Goal: Find specific fact: Find specific fact

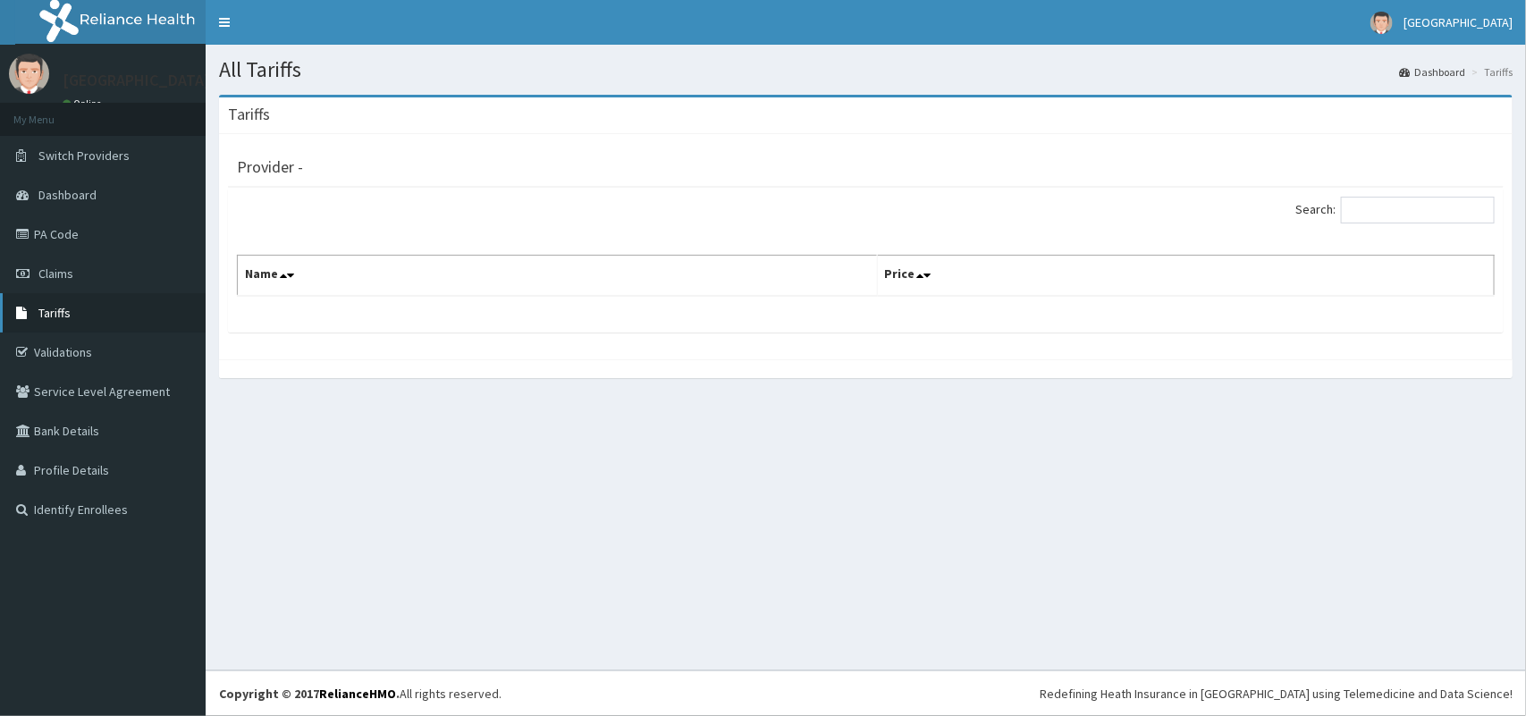
click at [58, 313] on span "Tariffs" at bounding box center [54, 313] width 32 height 16
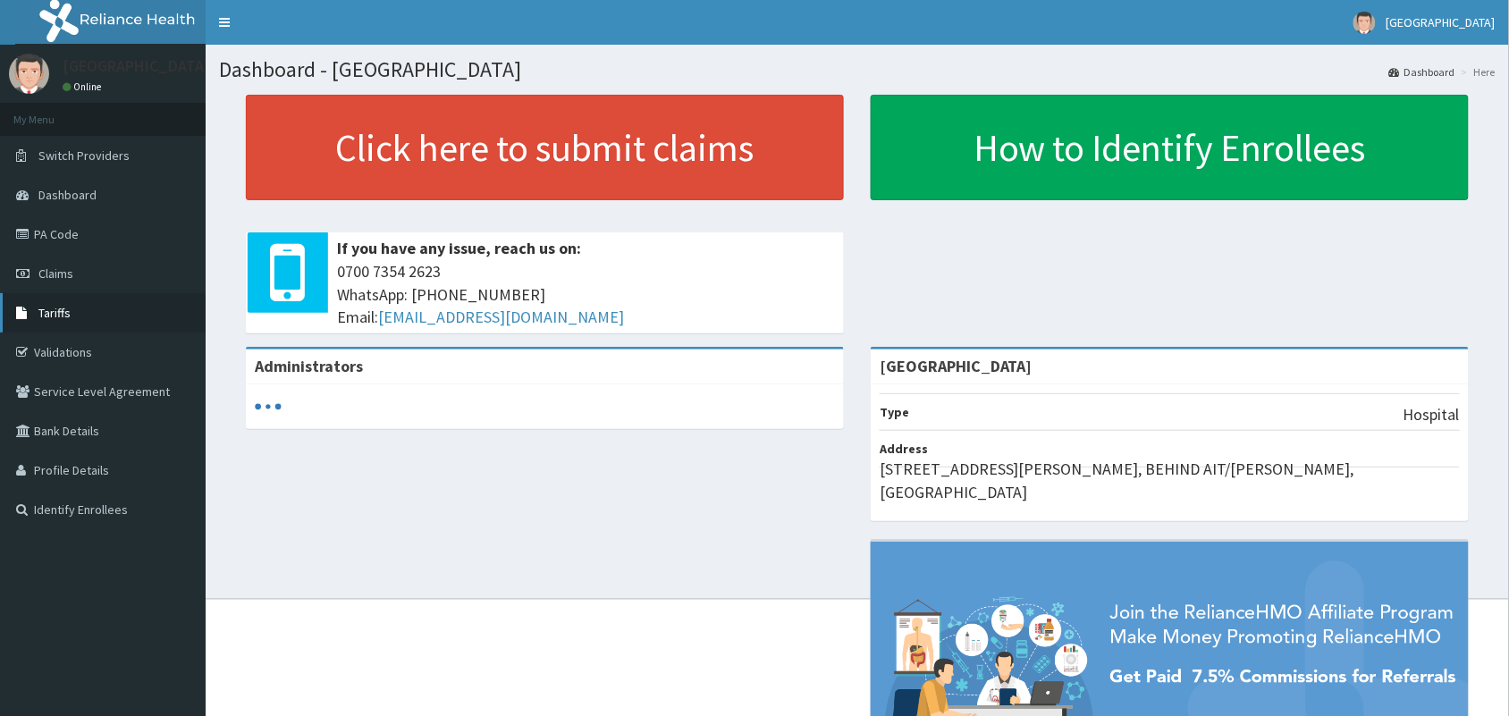
click at [70, 324] on link "Tariffs" at bounding box center [103, 312] width 206 height 39
click at [109, 293] on link "Tariffs" at bounding box center [103, 312] width 206 height 39
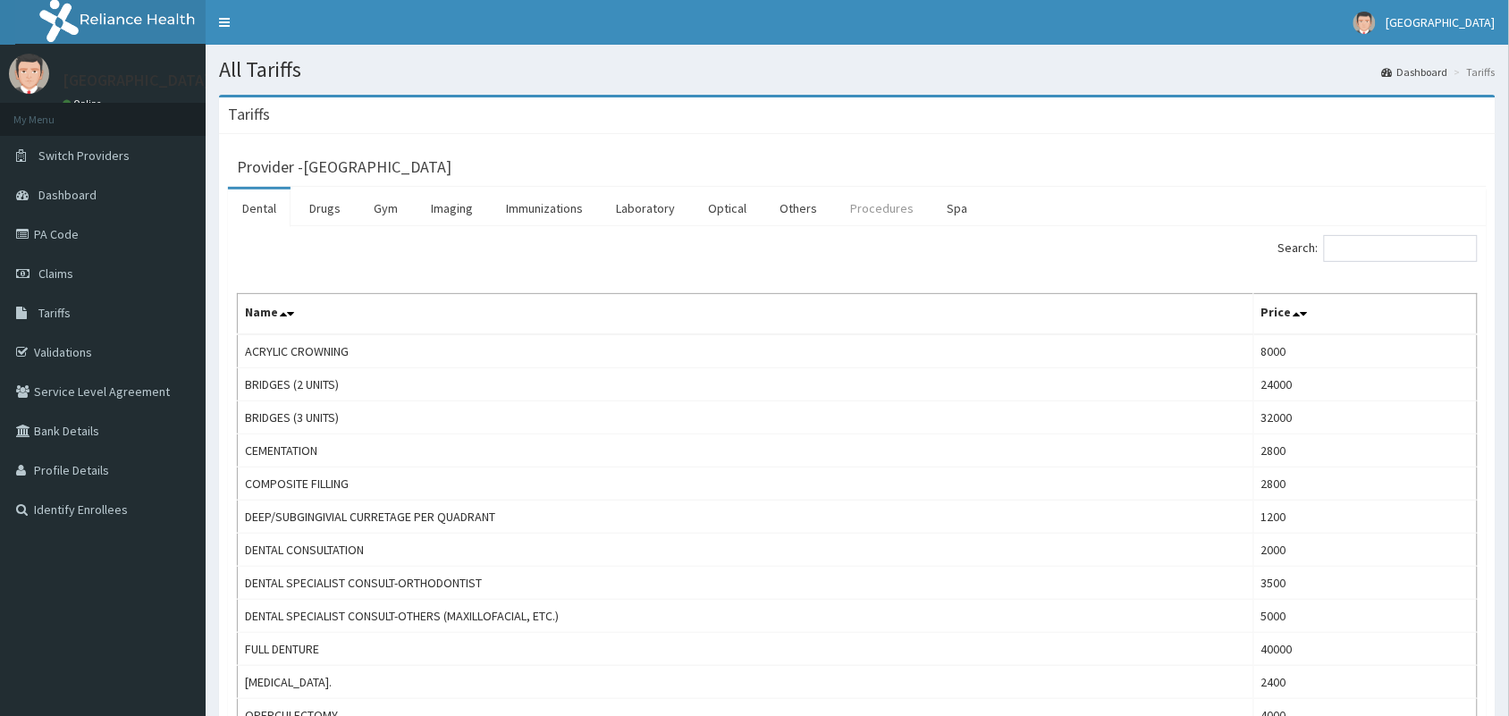
click at [888, 213] on link "Procedures" at bounding box center [882, 209] width 92 height 38
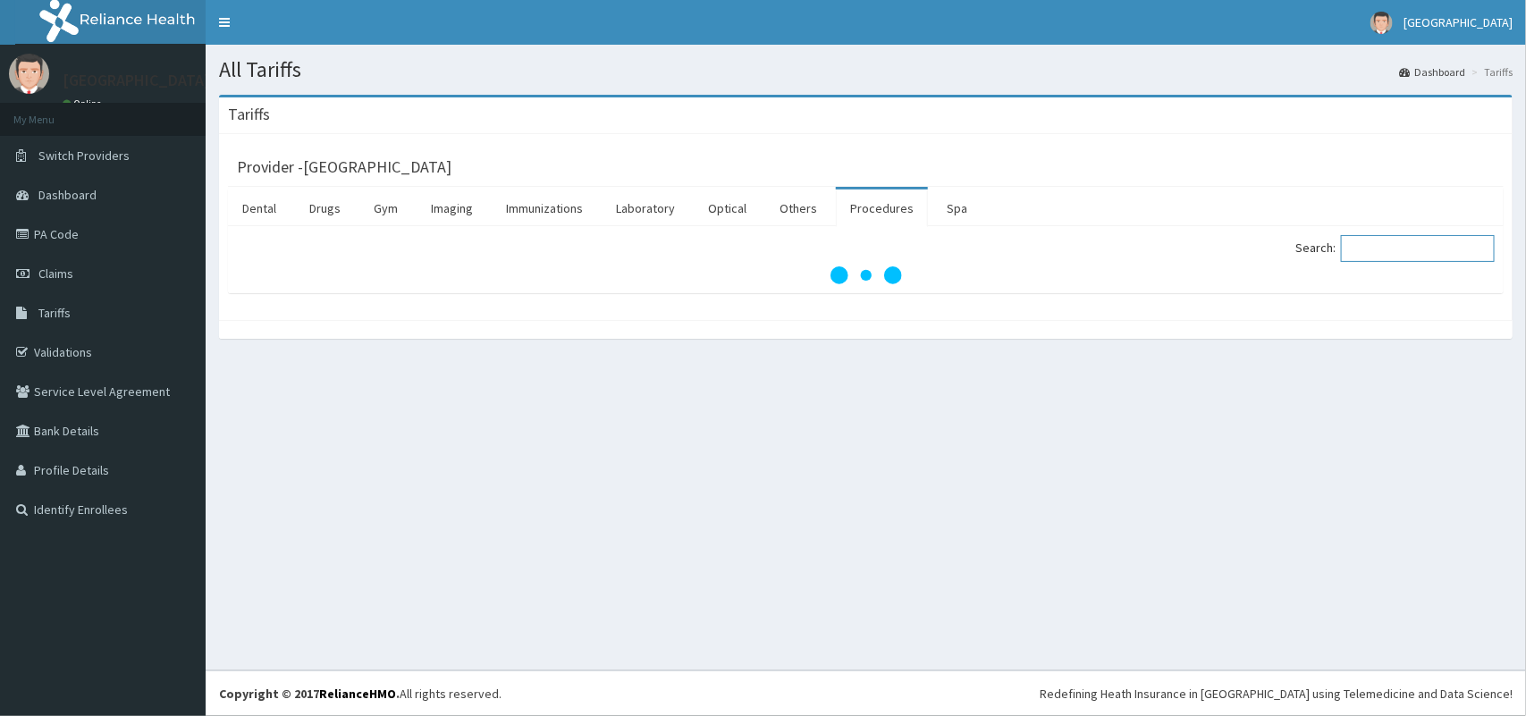
click at [1424, 252] on input "Search:" at bounding box center [1418, 248] width 154 height 27
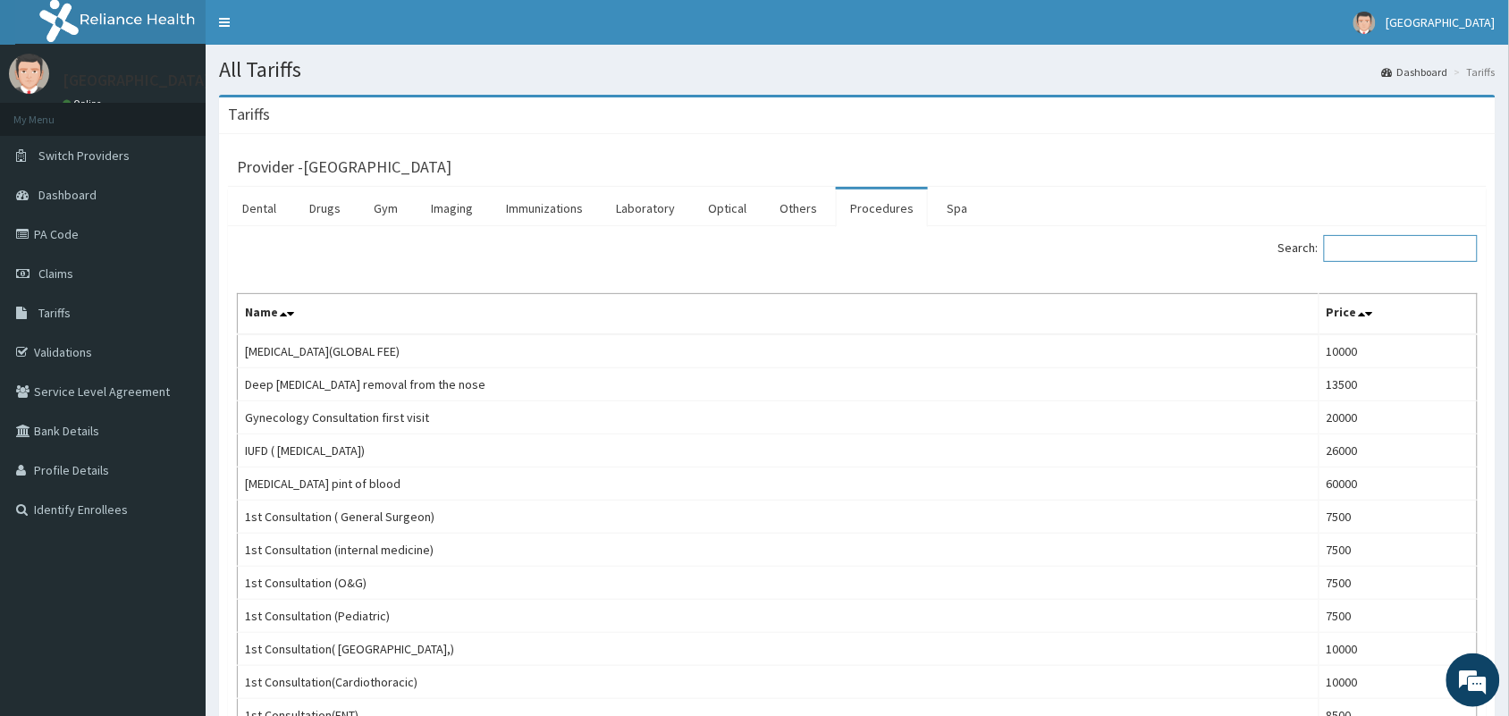
paste input "; Aderotonsillectomy"
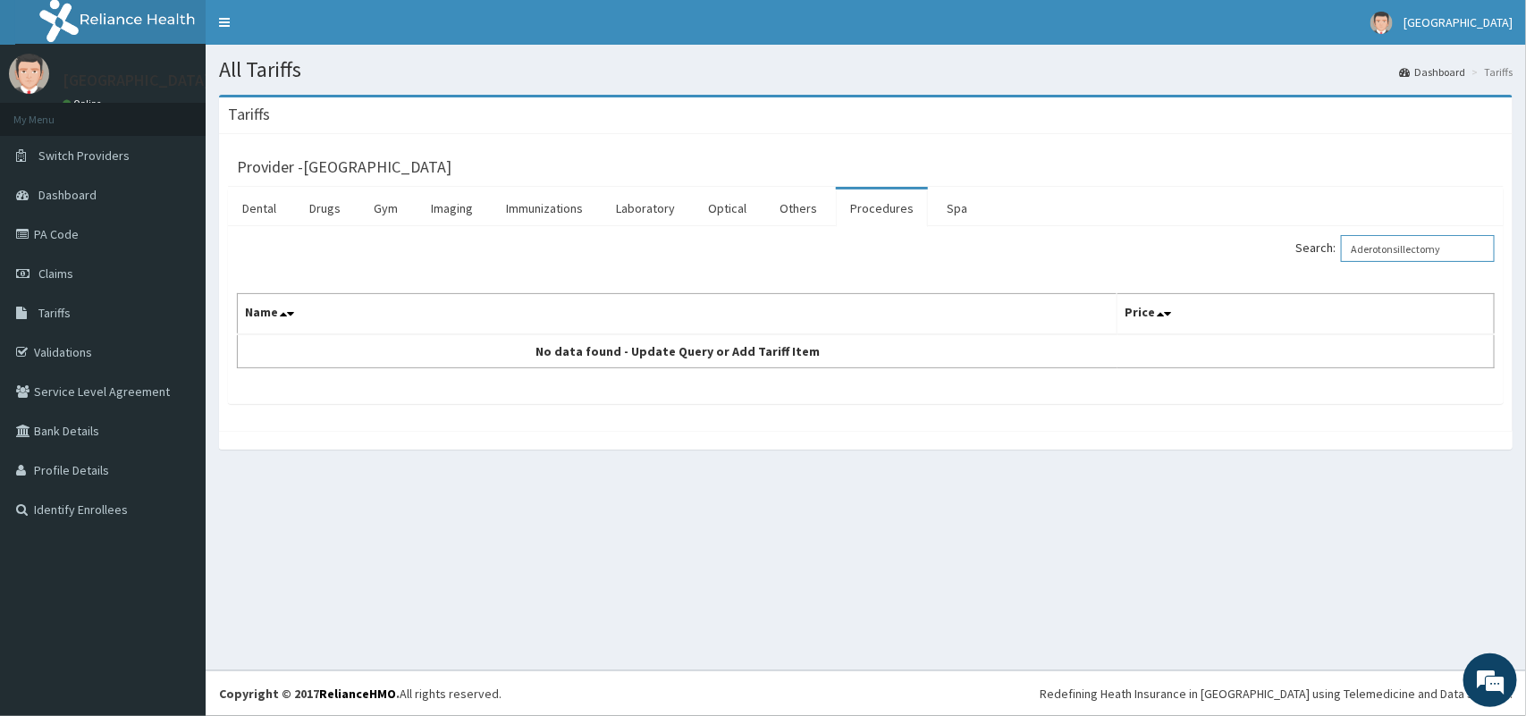
click at [1463, 247] on input "Aderotonsillectomy" at bounding box center [1418, 248] width 154 height 27
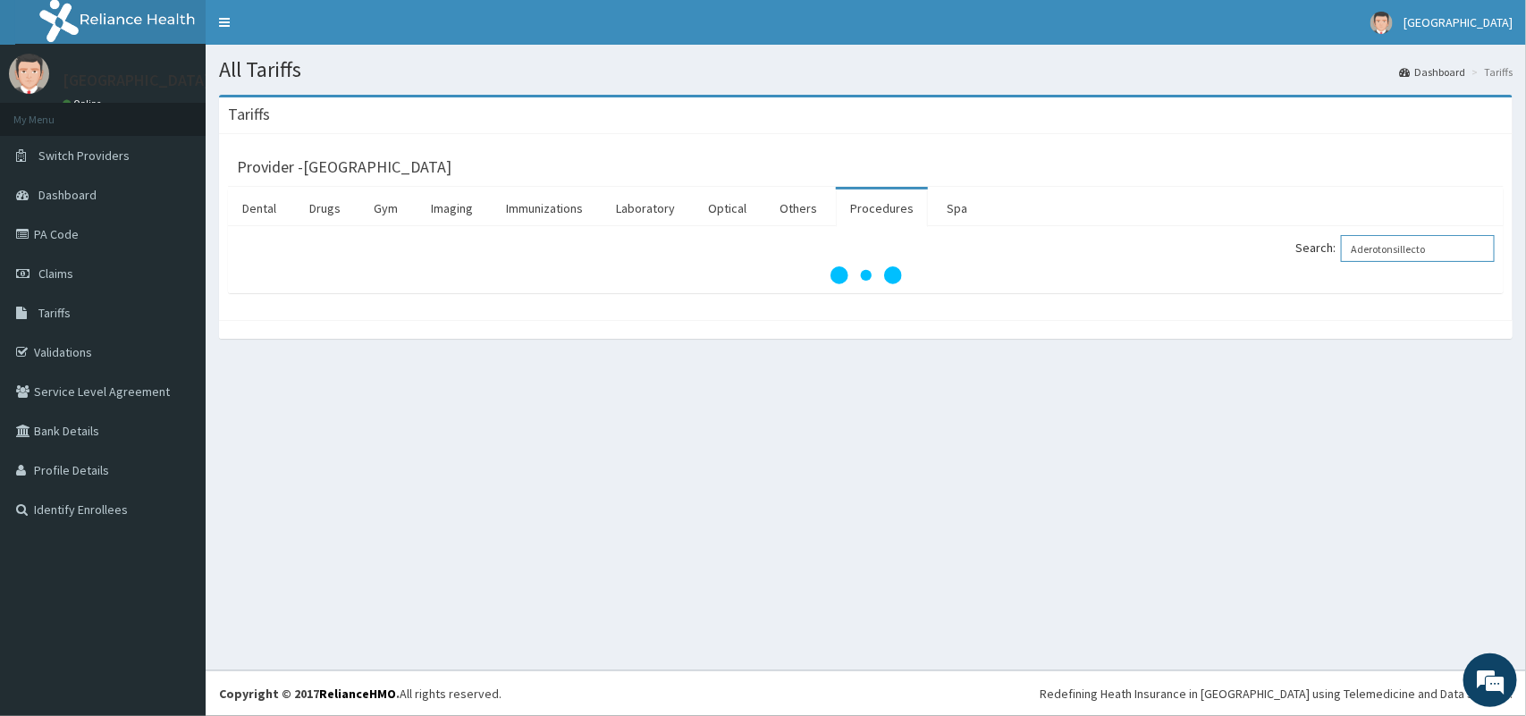
click at [1372, 253] on input "Aderotonsillecto" at bounding box center [1418, 248] width 154 height 27
click at [1379, 250] on input "derotonsillecto" at bounding box center [1418, 248] width 154 height 27
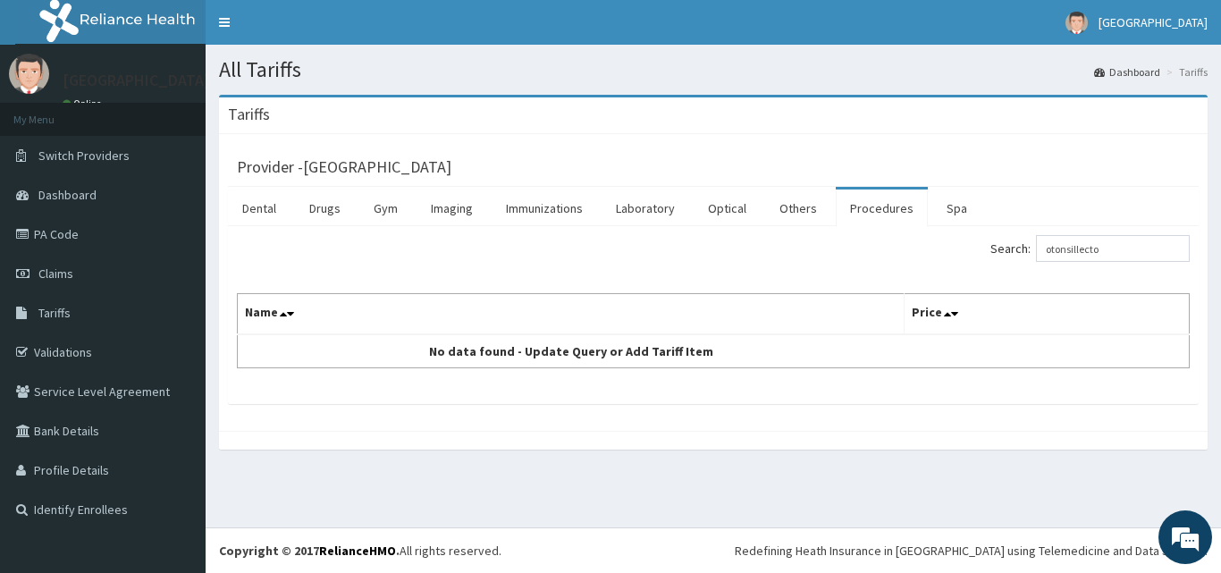
drag, startPoint x: 1525, startPoint y: 18, endPoint x: 763, endPoint y: 418, distance: 861.3
click at [763, 418] on div "Provider - Paulate Hospital Dental Drugs Gym Imaging Immunizations Laboratory O…" at bounding box center [713, 282] width 989 height 297
click at [942, 285] on div "Search: otonsillecto Name Price No data found - Update Query or Add Tariff Item" at bounding box center [713, 301] width 953 height 133
click at [1066, 249] on input "otonsillecto" at bounding box center [1113, 248] width 154 height 27
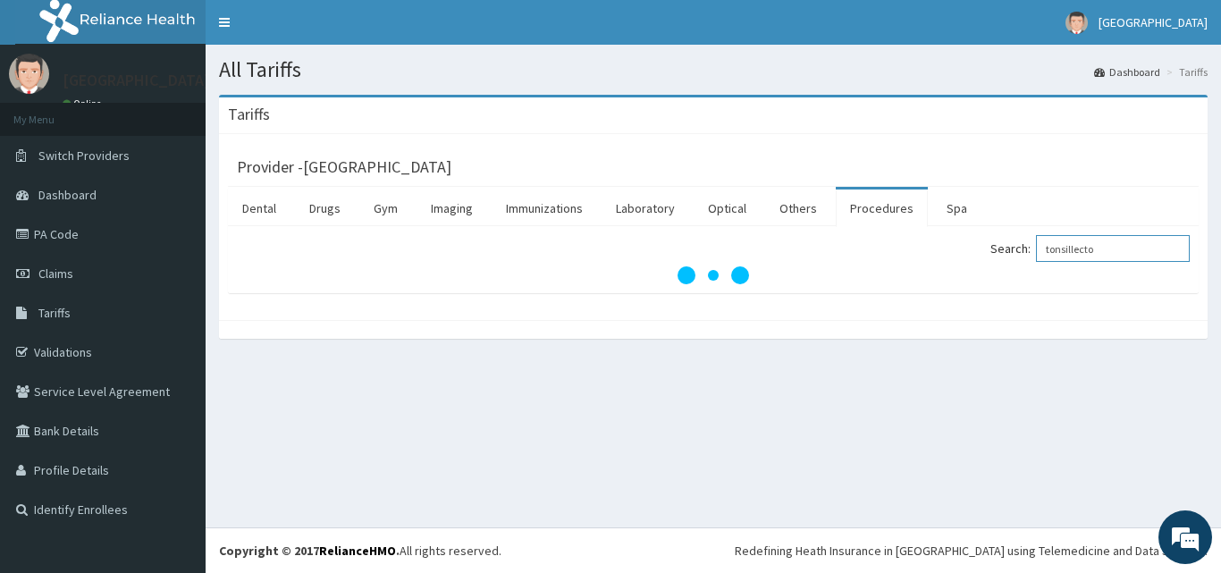
click at [1175, 250] on input "tonsillecto" at bounding box center [1113, 248] width 154 height 27
click at [1061, 250] on input "tonsill" at bounding box center [1113, 248] width 154 height 27
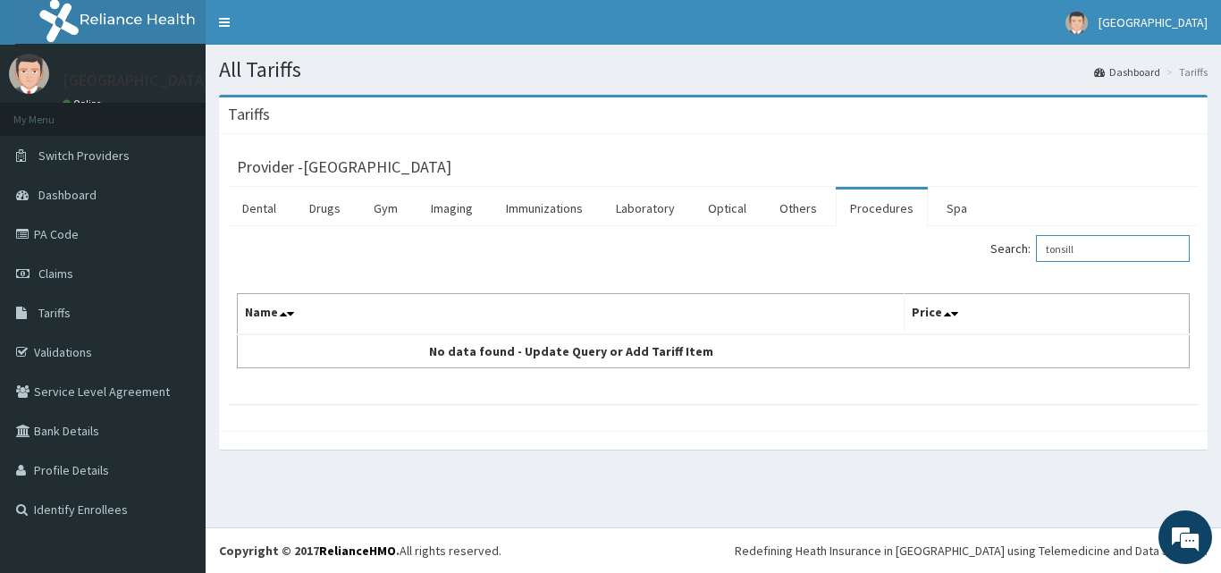
click at [1062, 252] on input "tonsill" at bounding box center [1113, 248] width 154 height 27
type input "tonsill"
click at [872, 223] on link "Procedures" at bounding box center [882, 209] width 92 height 38
click at [1070, 252] on input "Search:" at bounding box center [1113, 248] width 154 height 27
paste input "; Aderotonsillectomy"
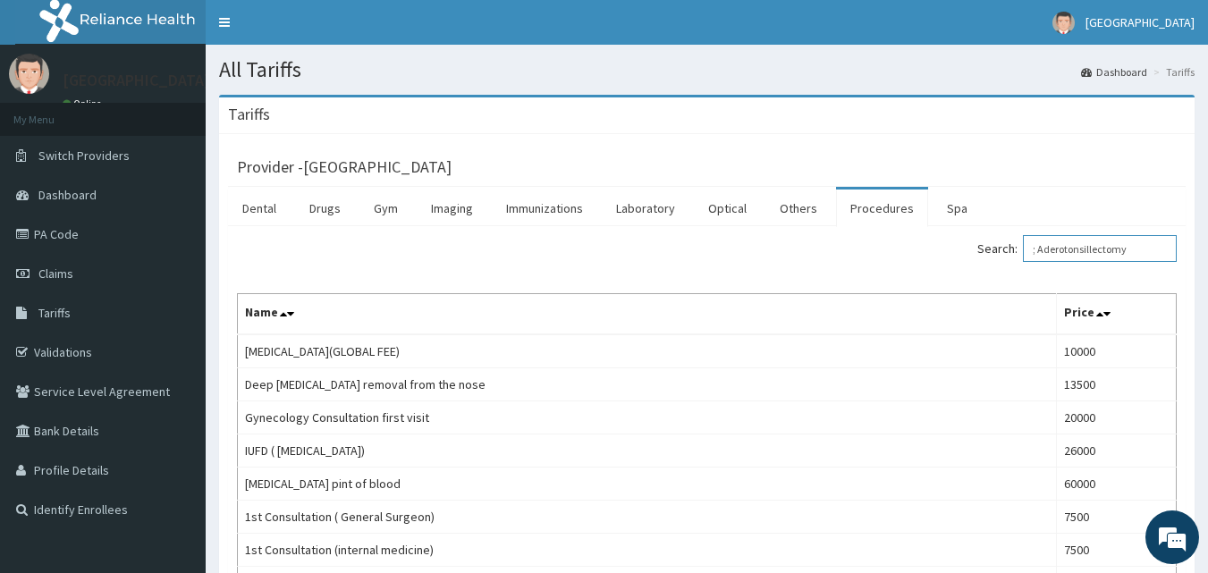
click at [1080, 249] on input "; Aderotonsillectomy" at bounding box center [1100, 248] width 154 height 27
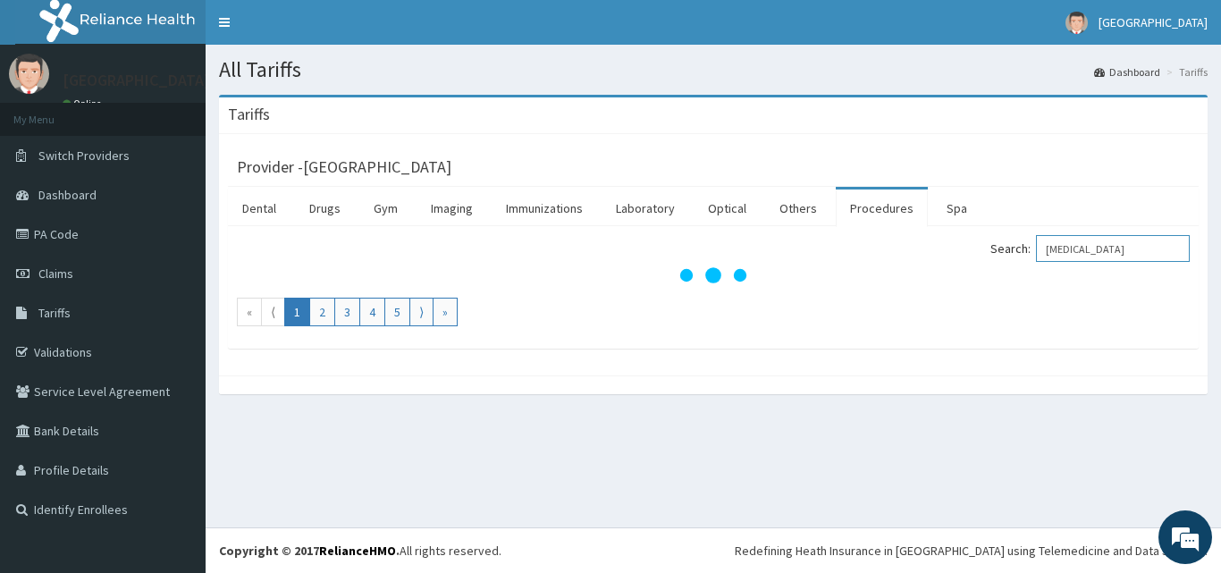
click at [1160, 257] on input "tonsillectomy" at bounding box center [1113, 248] width 154 height 27
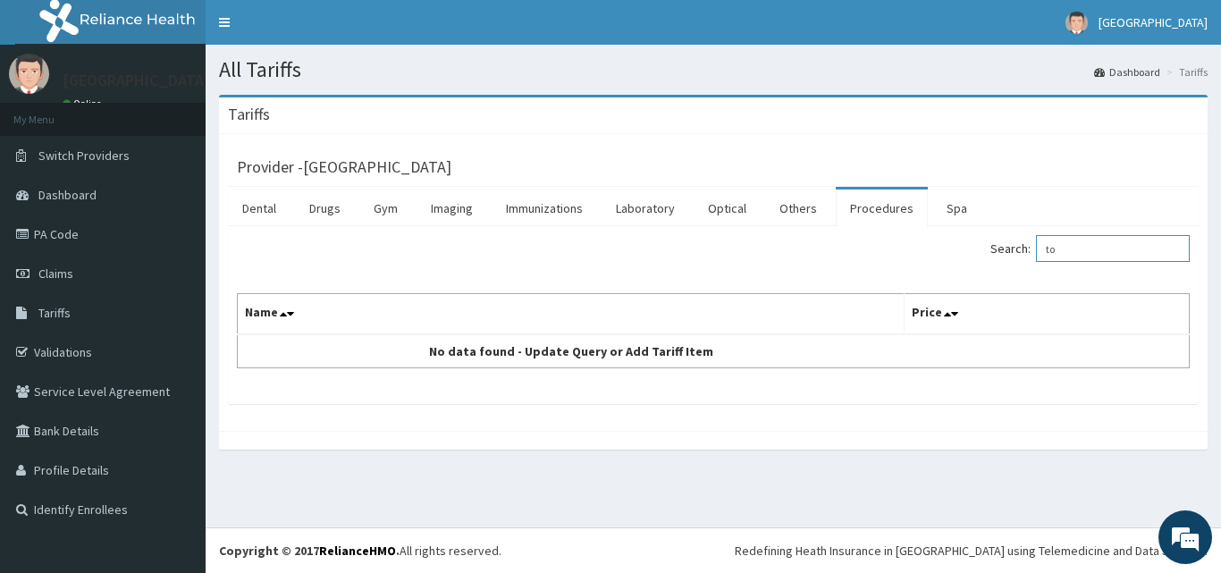
type input "t"
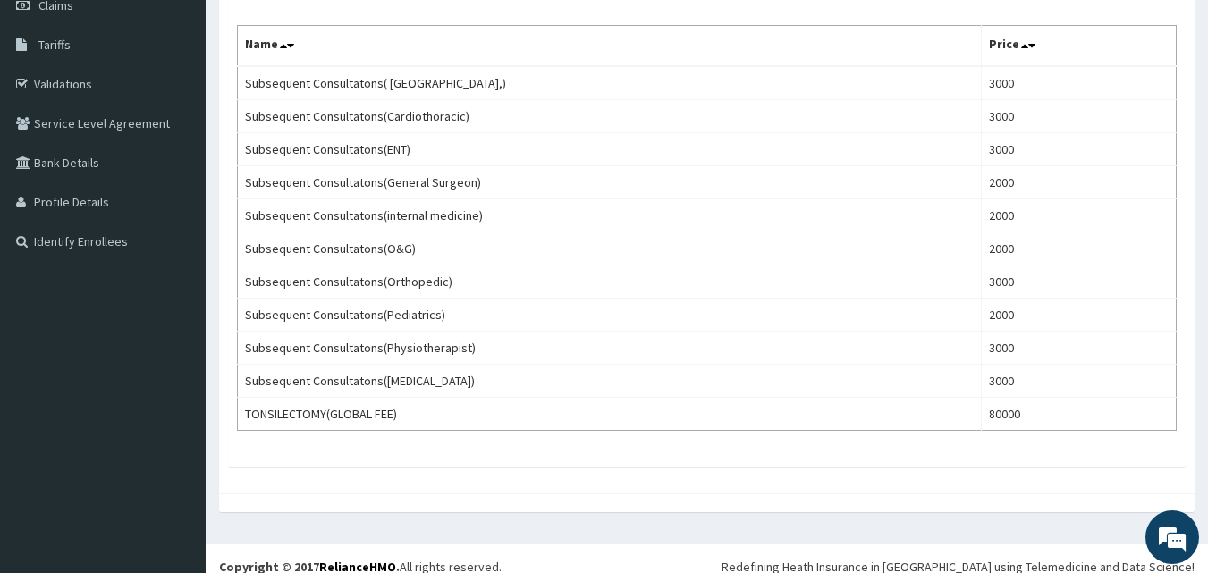
scroll to position [269, 0]
type input "TONS"
